Goal: Information Seeking & Learning: Understand process/instructions

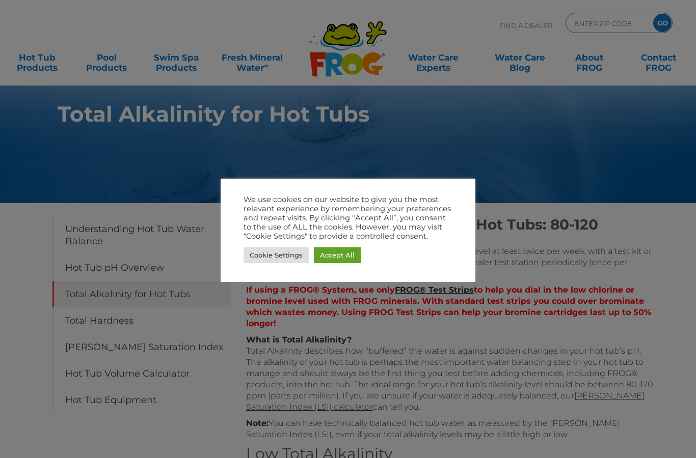
click at [342, 255] on link "Accept All" at bounding box center [337, 255] width 47 height 16
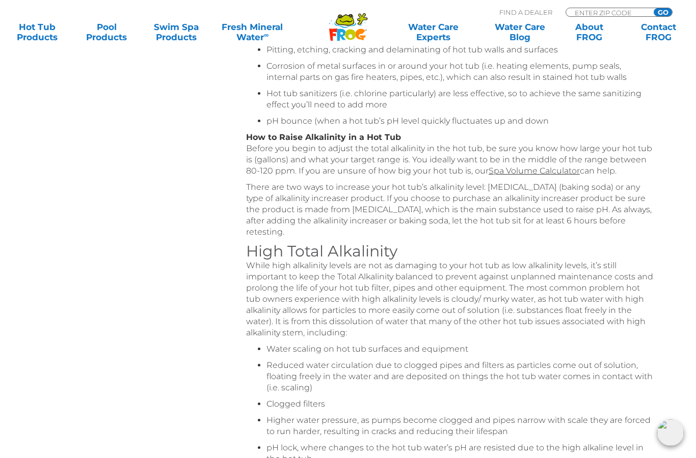
scroll to position [418, 0]
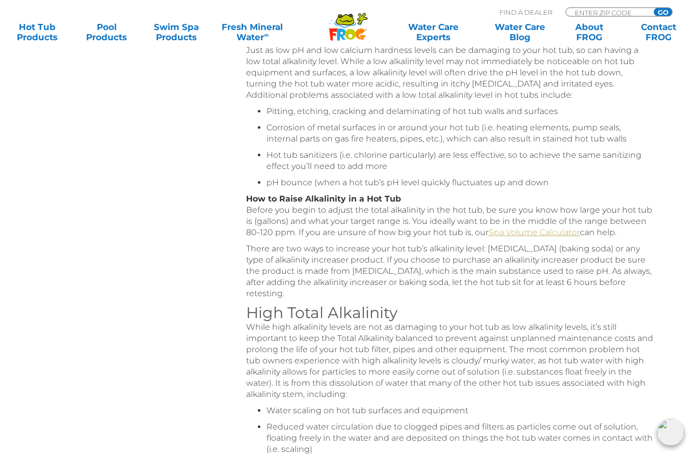
click at [544, 231] on link "Spa Volume Calculator" at bounding box center [533, 233] width 91 height 10
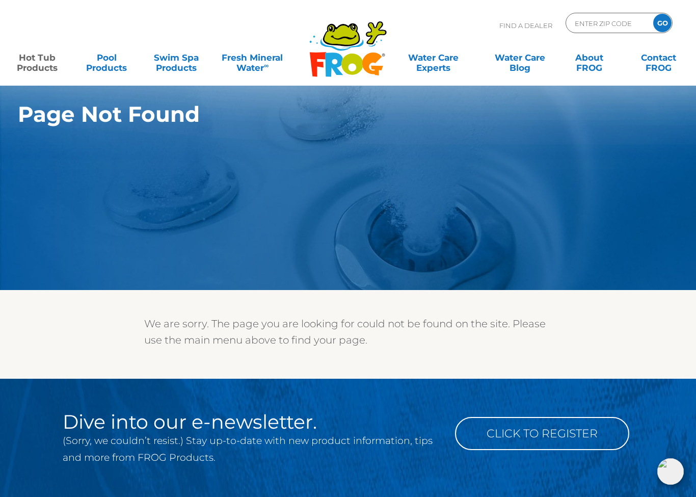
click at [37, 60] on link "Hot Tub Products" at bounding box center [37, 57] width 54 height 20
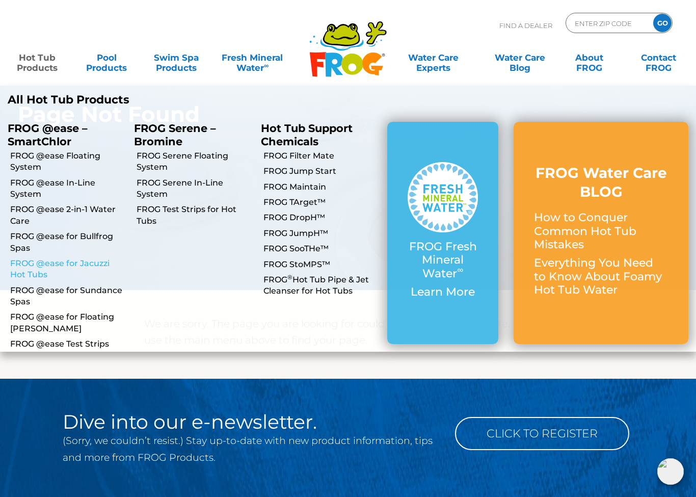
click at [84, 266] on link "FROG @ease for Jacuzzi Hot Tubs" at bounding box center [68, 269] width 116 height 23
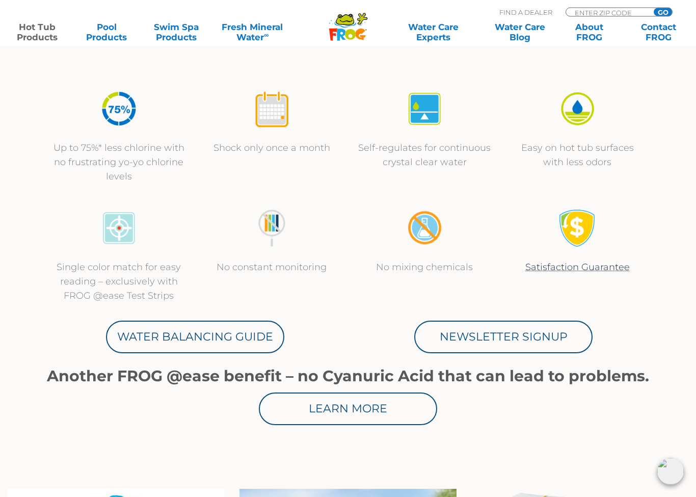
scroll to position [343, 0]
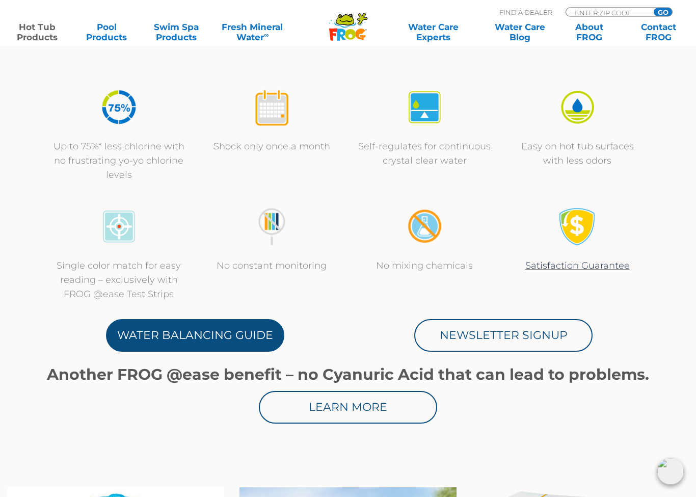
click at [216, 340] on link "Water Balancing Guide" at bounding box center [195, 335] width 178 height 33
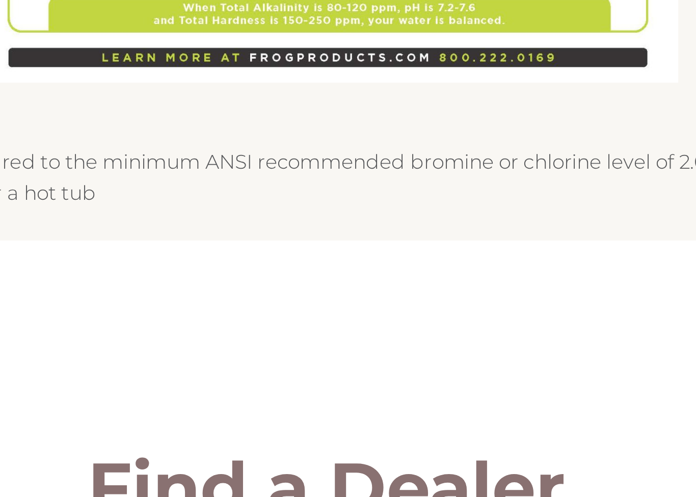
scroll to position [748, 0]
